Goal: Navigation & Orientation: Find specific page/section

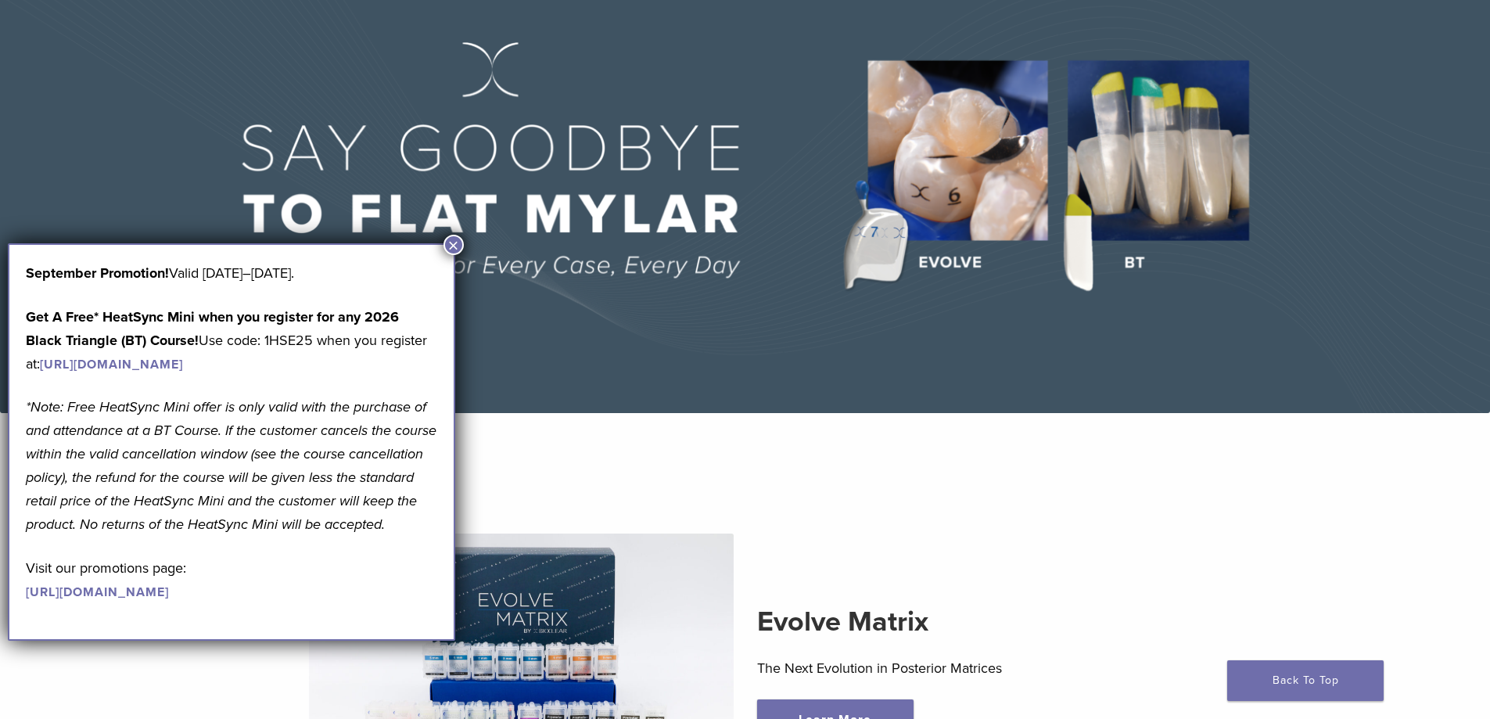
scroll to position [156, 0]
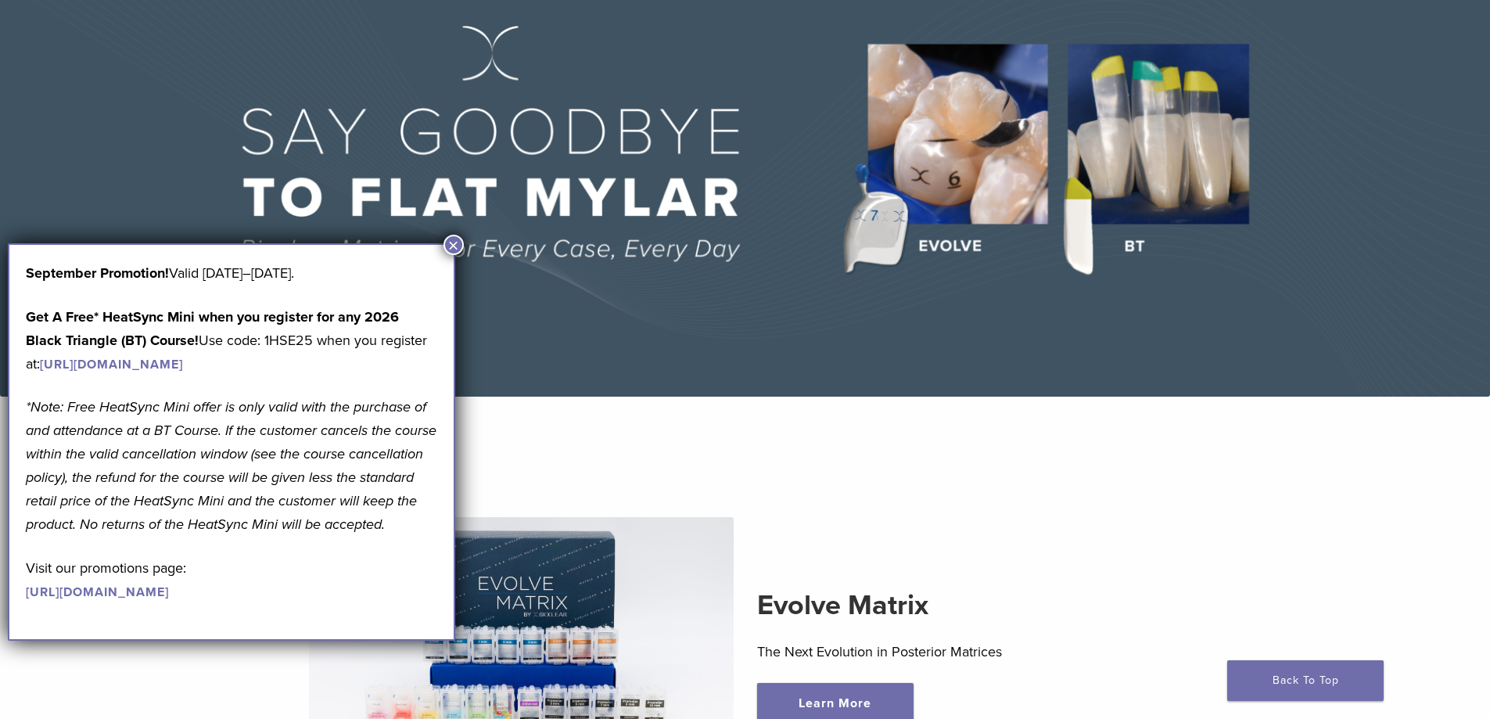
click at [457, 249] on button "×" at bounding box center [453, 245] width 20 height 20
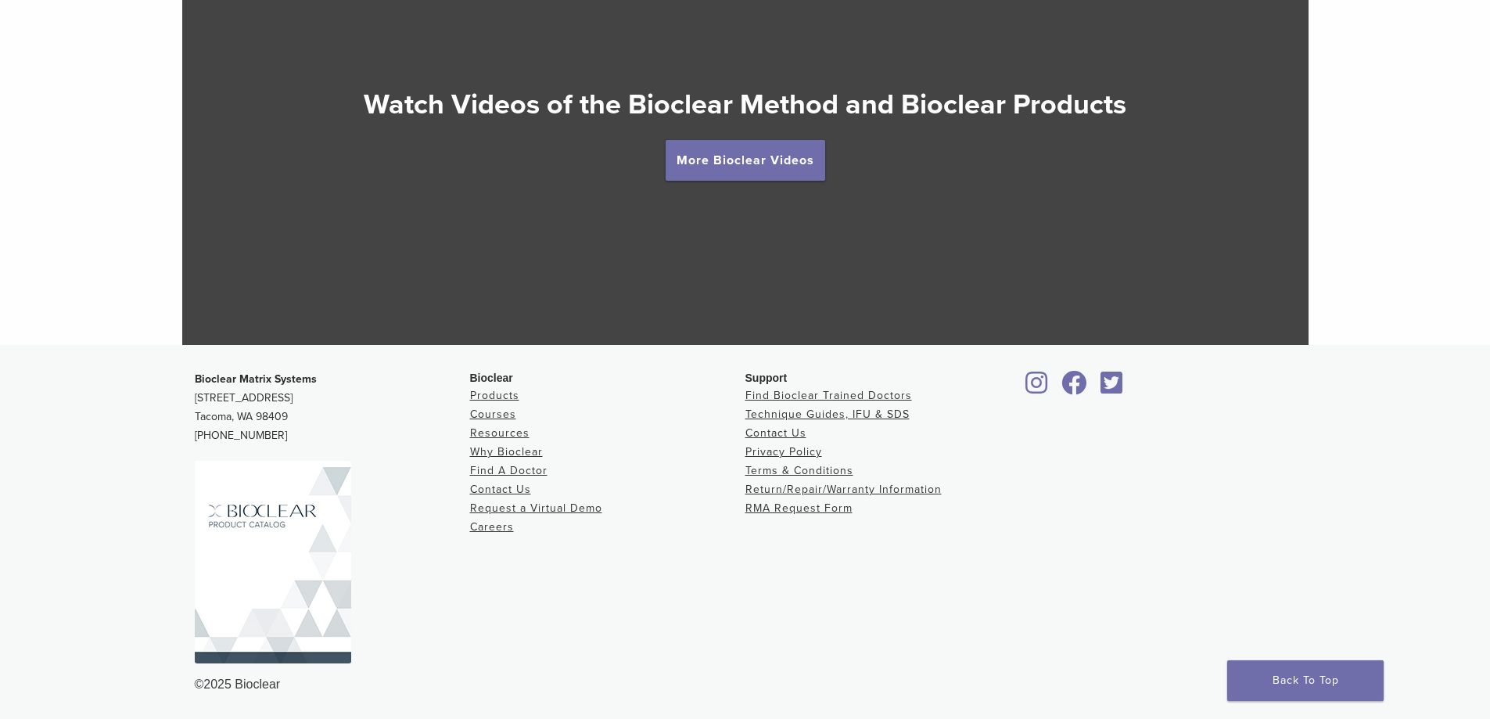
scroll to position [2946, 0]
click at [516, 389] on link "Products" at bounding box center [494, 395] width 49 height 13
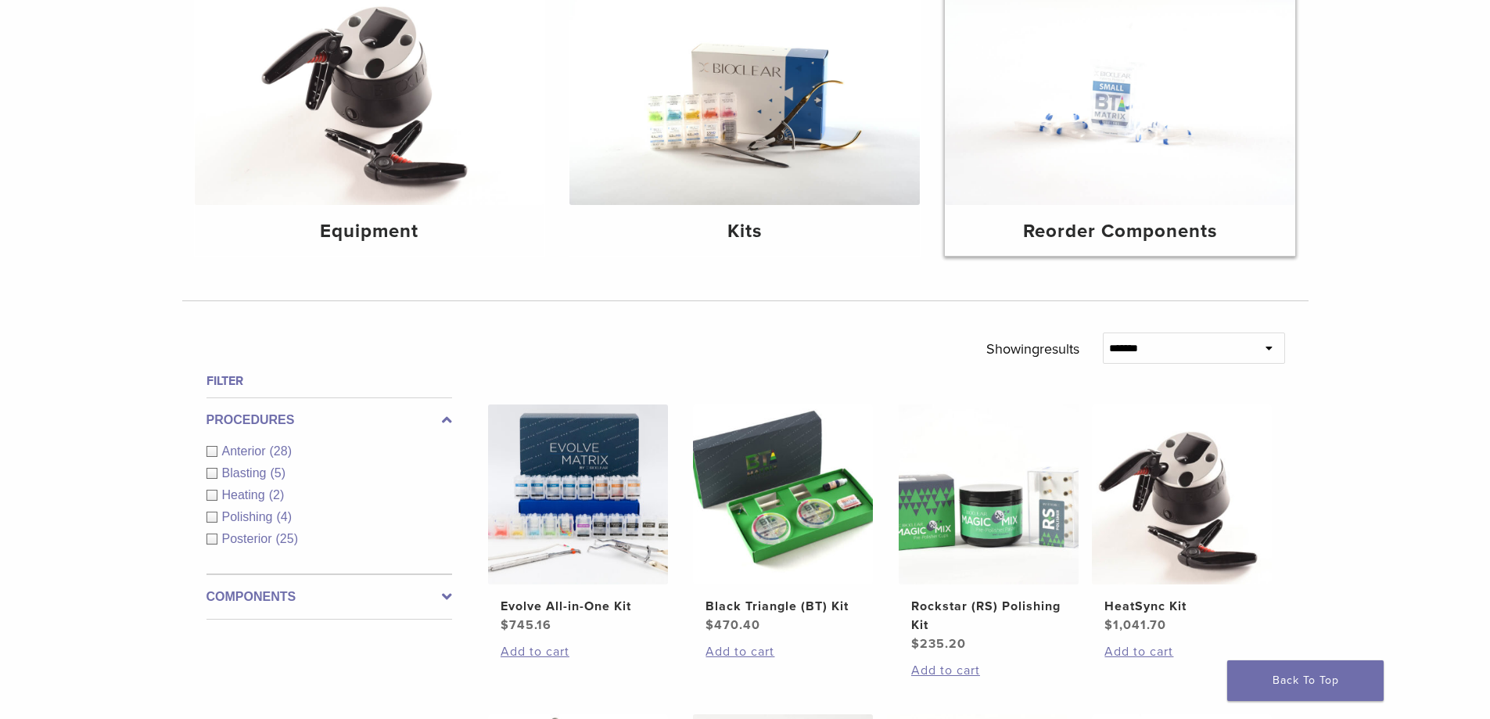
click at [1146, 167] on img at bounding box center [1120, 88] width 350 height 234
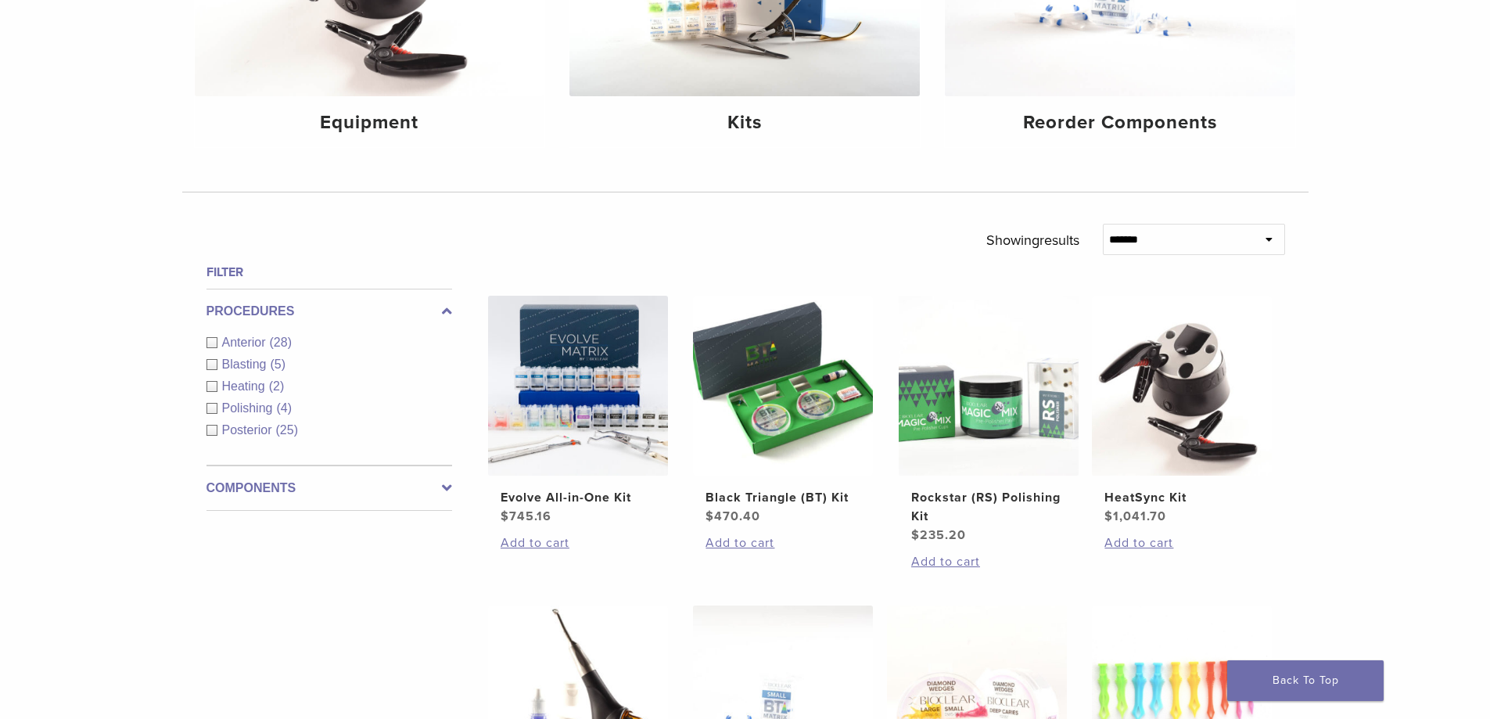
scroll to position [469, 0]
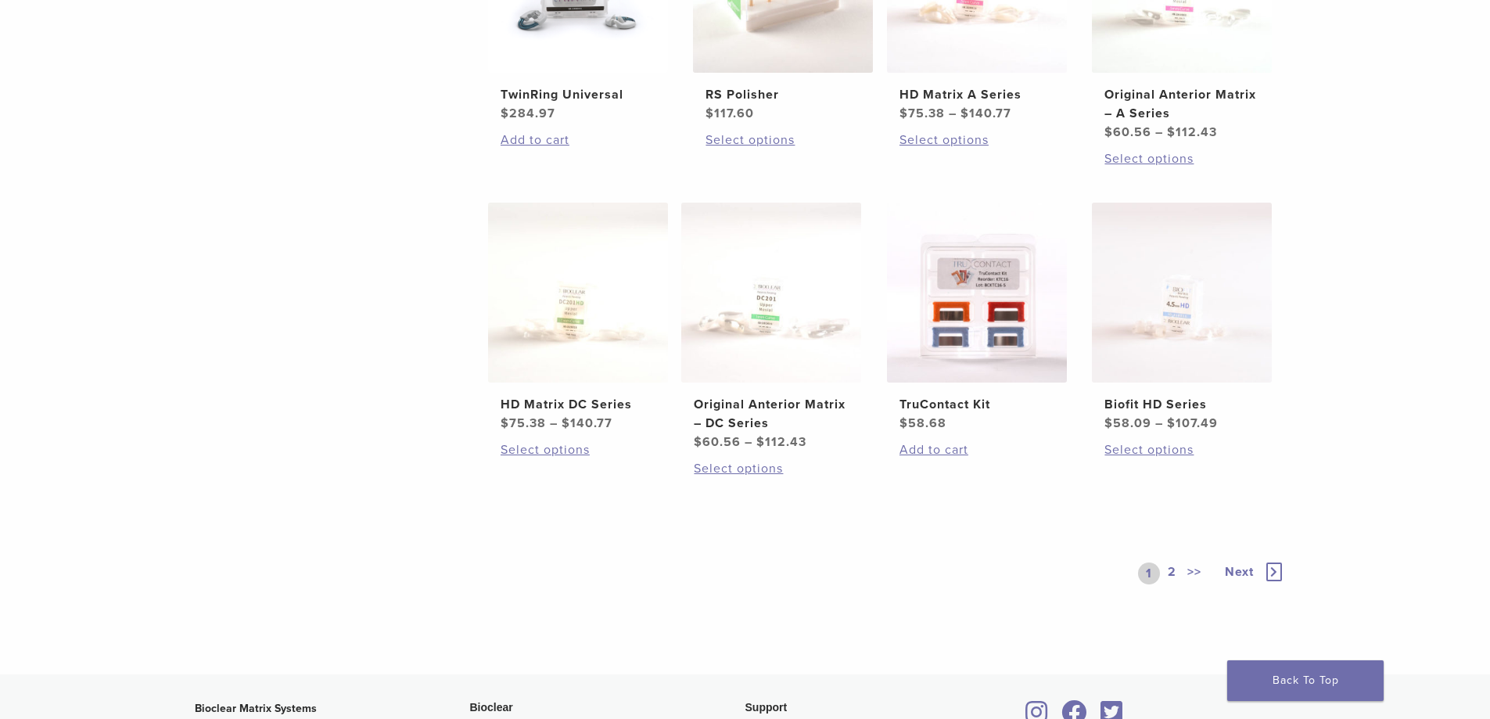
scroll to position [860, 0]
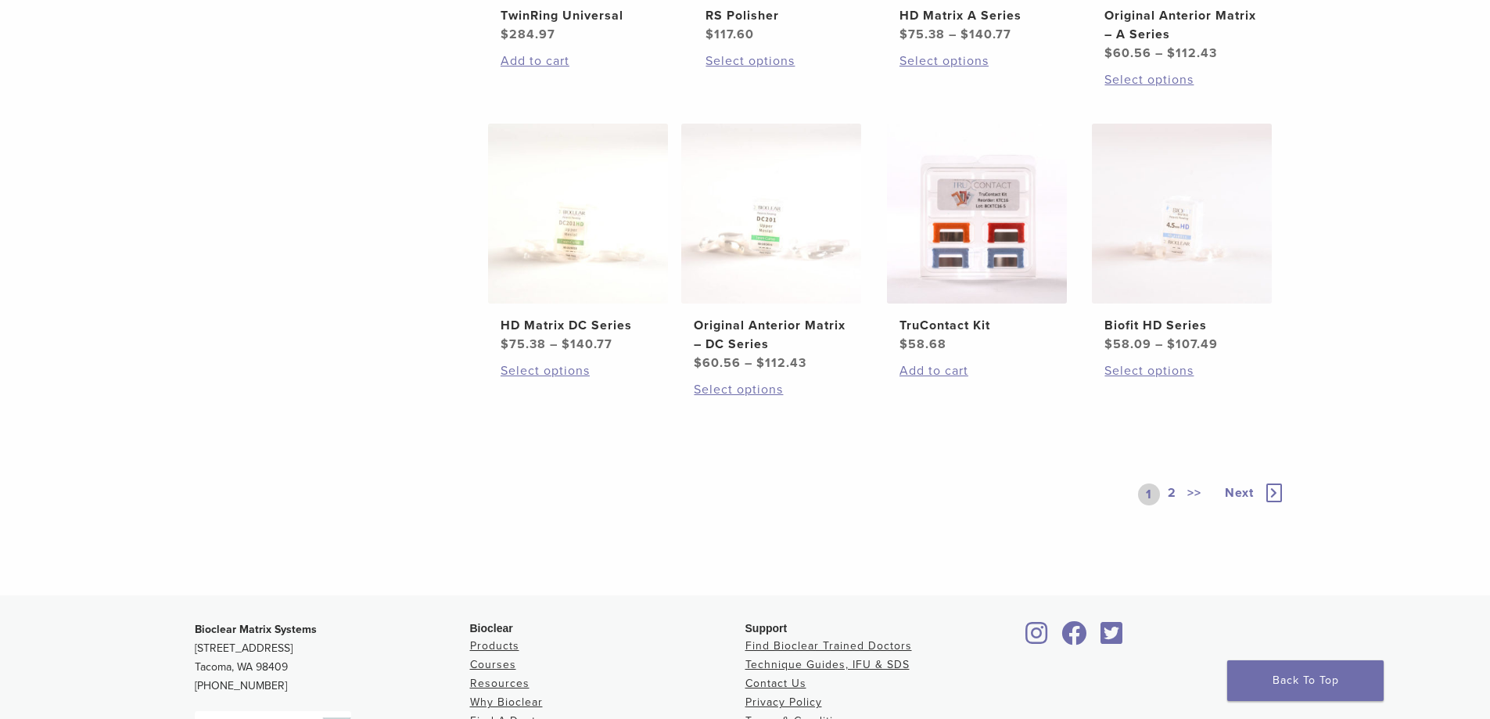
click at [1178, 490] on link "2" at bounding box center [1171, 494] width 15 height 22
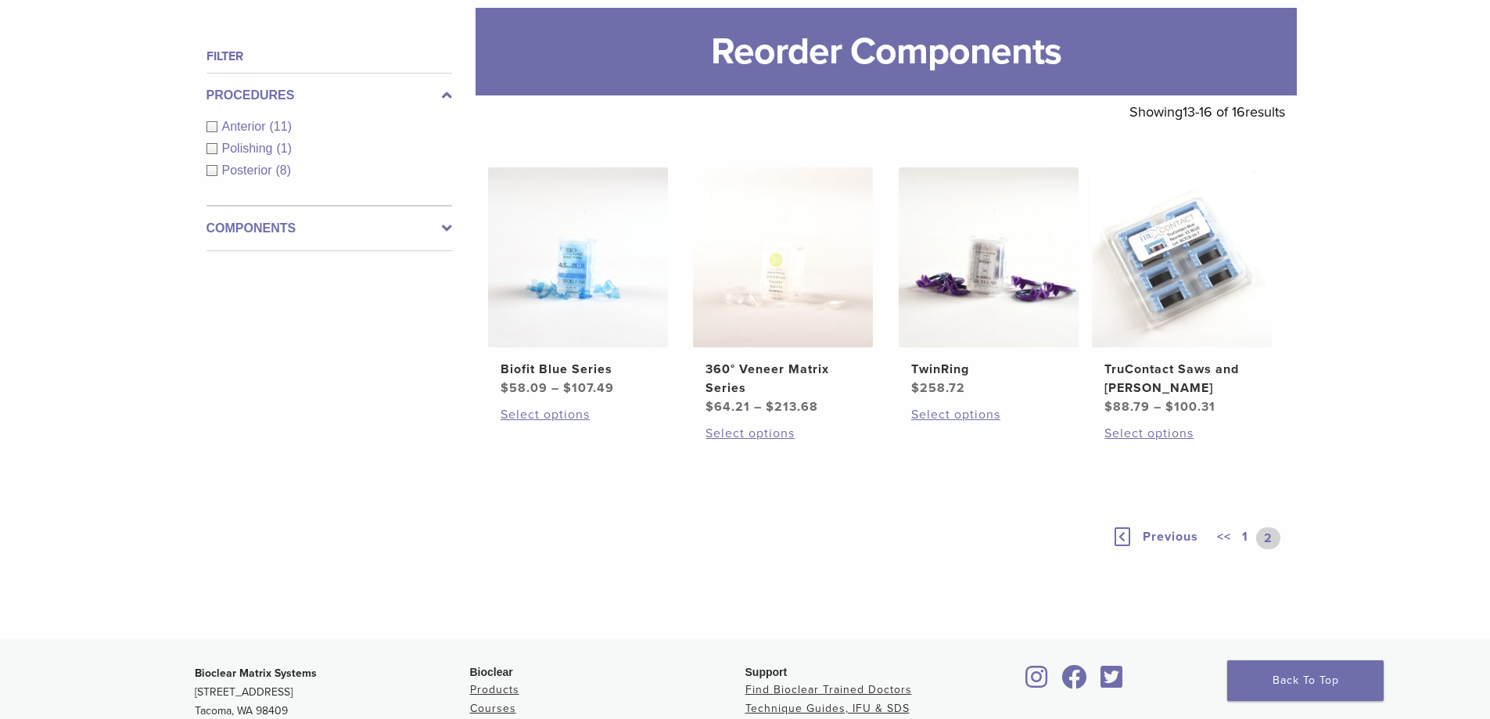
scroll to position [178, 0]
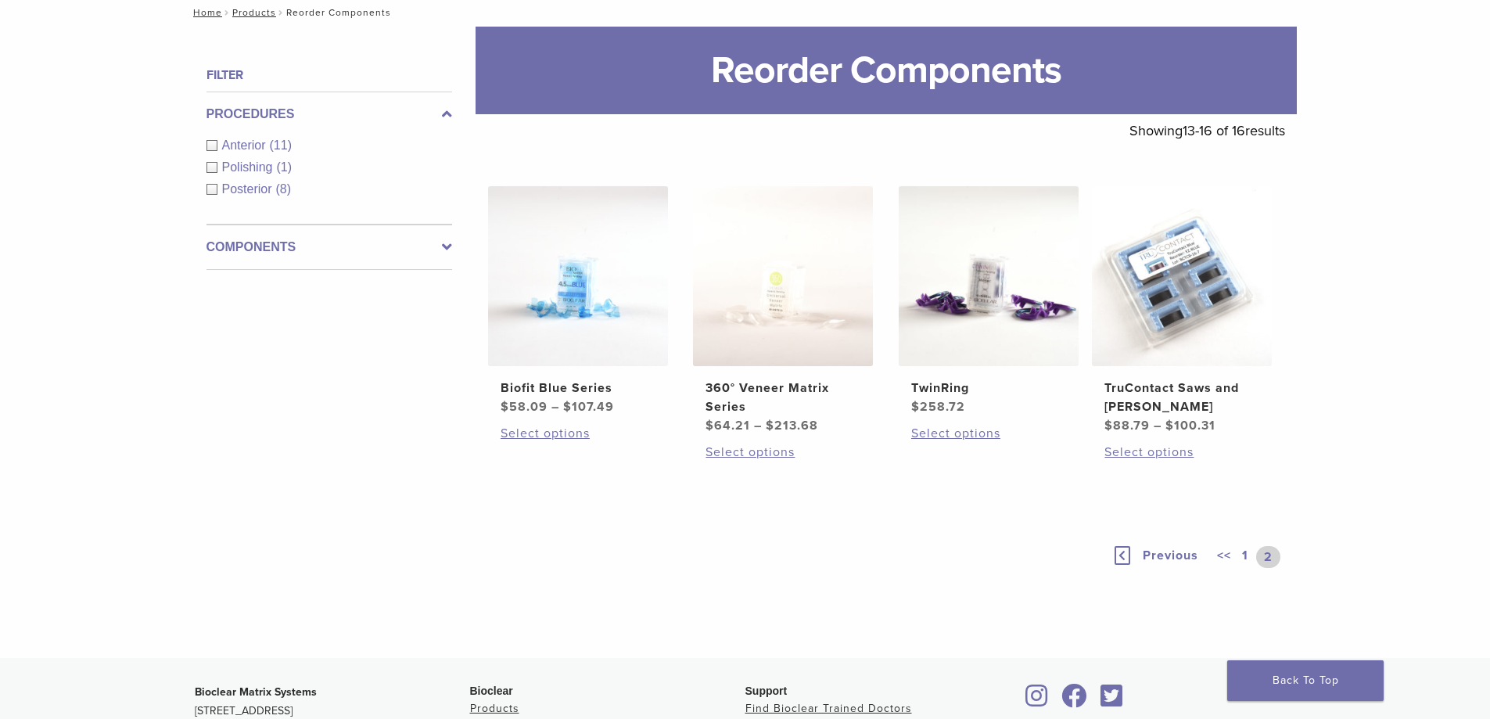
click at [1243, 551] on link "1" at bounding box center [1245, 557] width 13 height 22
